Goal: Task Accomplishment & Management: Use online tool/utility

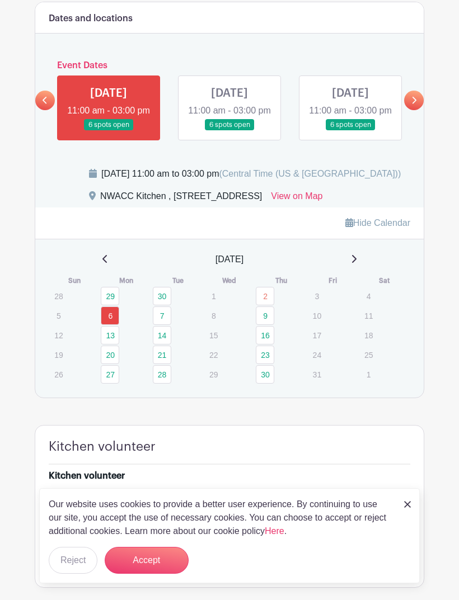
scroll to position [701, 0]
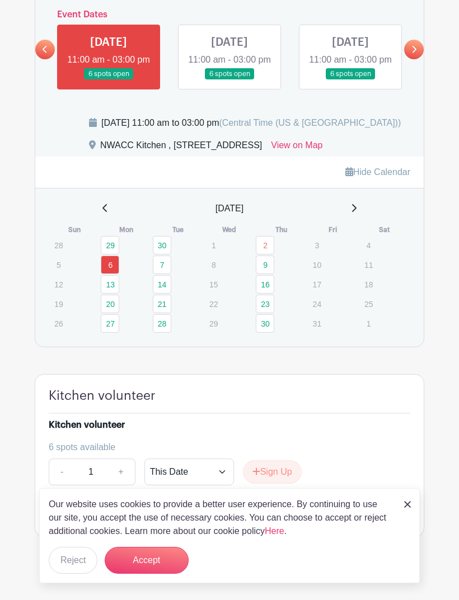
click at [406, 508] on img at bounding box center [407, 504] width 7 height 7
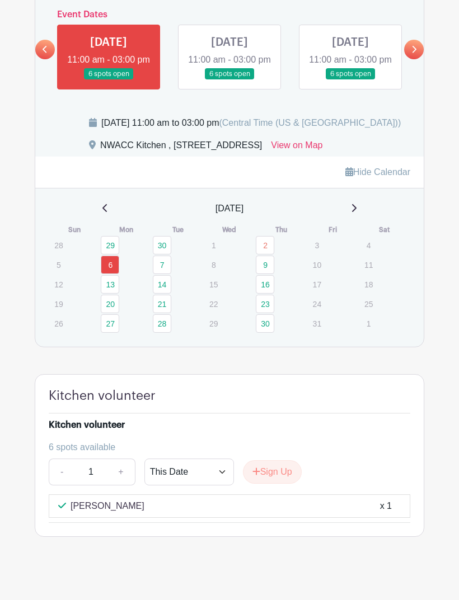
click at [229, 80] on link at bounding box center [229, 80] width 0 height 0
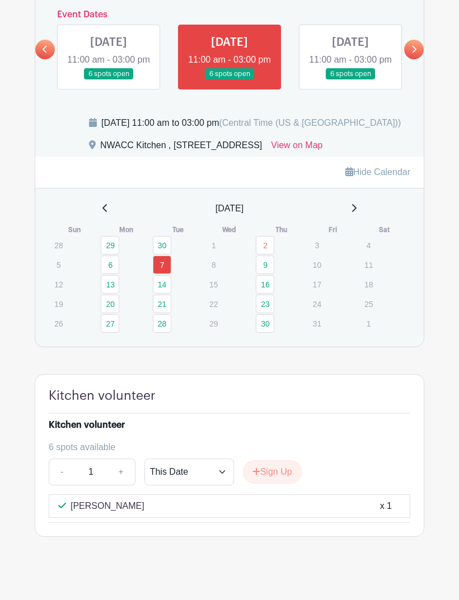
click at [350, 80] on link at bounding box center [350, 80] width 0 height 0
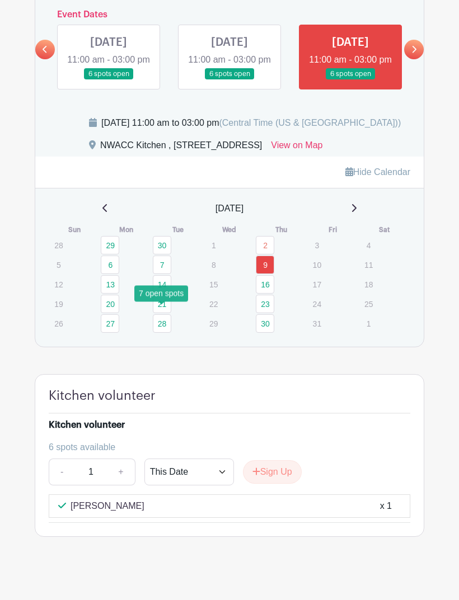
click at [163, 294] on link "14" at bounding box center [162, 284] width 18 height 18
click at [165, 294] on link "14" at bounding box center [162, 284] width 18 height 18
click at [162, 294] on link "14" at bounding box center [162, 284] width 18 height 18
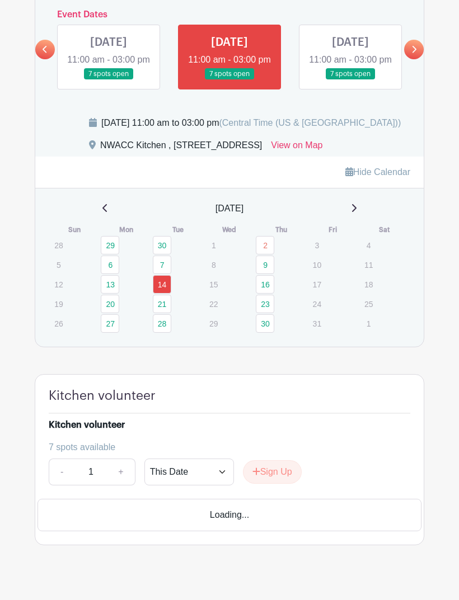
scroll to position [677, 0]
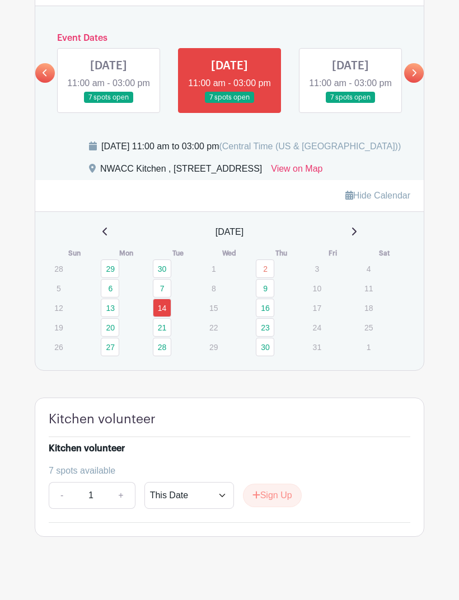
click at [264, 317] on link "16" at bounding box center [265, 308] width 18 height 18
